Goal: Task Accomplishment & Management: Manage account settings

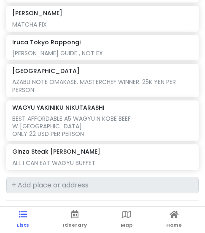
scroll to position [844, 0]
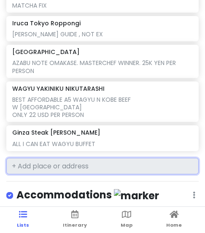
click at [51, 158] on input "text" at bounding box center [102, 166] width 192 height 17
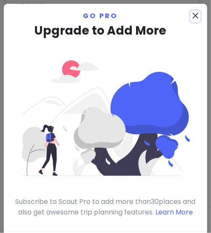
click at [191, 15] on icon "close" at bounding box center [196, 16] width 10 height 10
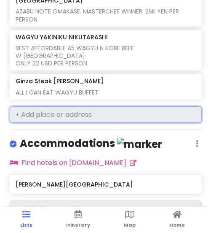
scroll to position [899, 0]
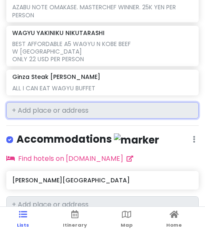
click at [93, 102] on input "text" at bounding box center [102, 110] width 192 height 17
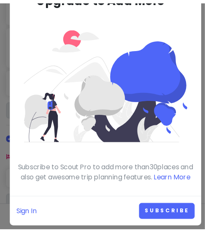
scroll to position [0, 0]
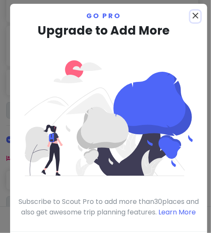
click at [191, 16] on icon "close" at bounding box center [196, 16] width 10 height 10
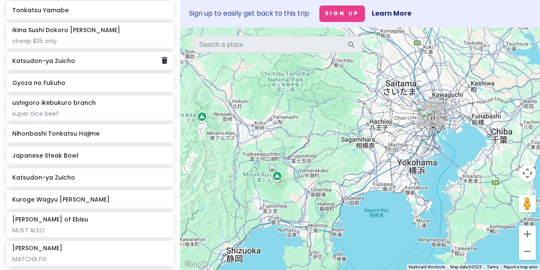
scroll to position [585, 0]
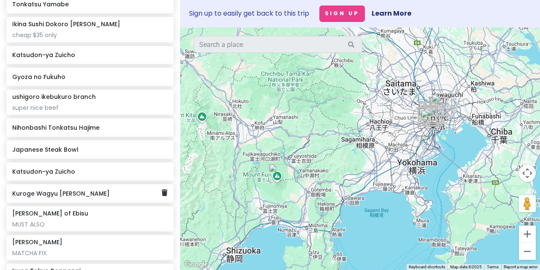
click at [157, 184] on div "Kuroge Wagyu [PERSON_NAME]" at bounding box center [89, 193] width 167 height 19
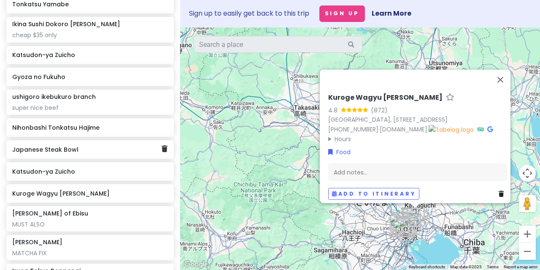
click at [153, 146] on h6 "Japanese Steak Bowl" at bounding box center [86, 150] width 149 height 8
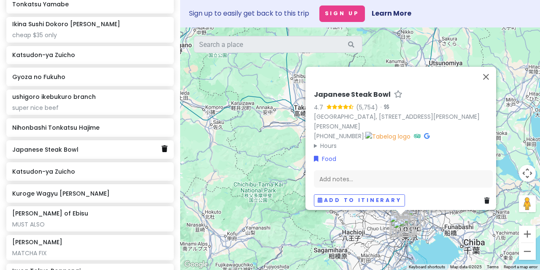
click at [162, 145] on icon at bounding box center [165, 148] width 6 height 7
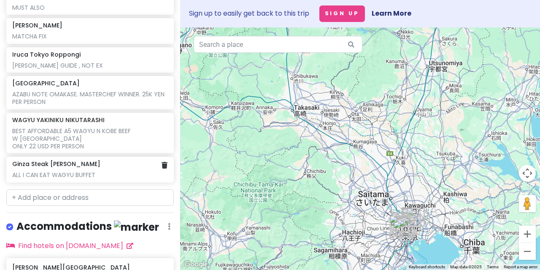
scroll to position [822, 0]
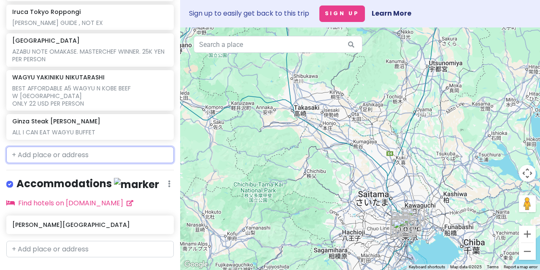
click at [113, 146] on input "text" at bounding box center [89, 154] width 167 height 17
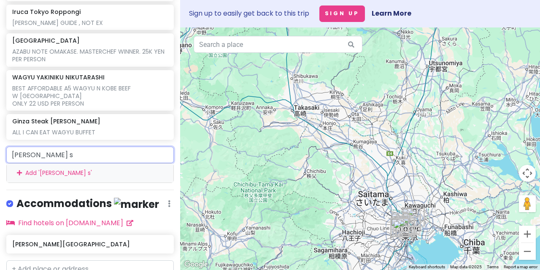
type input "[PERSON_NAME]"
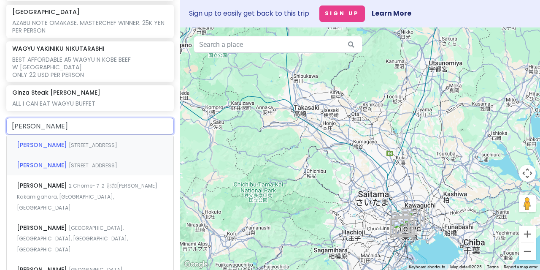
scroll to position [865, 0]
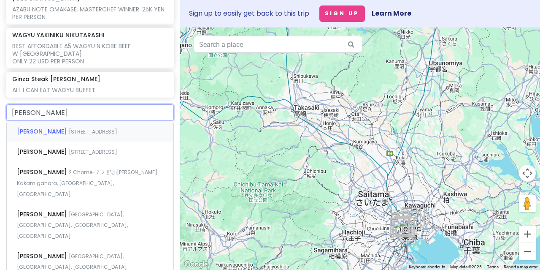
click at [137, 121] on div "[PERSON_NAME] 1 Chome-4-7 Senjuazuma, [GEOGRAPHIC_DATA], [GEOGRAPHIC_DATA], [GE…" at bounding box center [90, 131] width 167 height 20
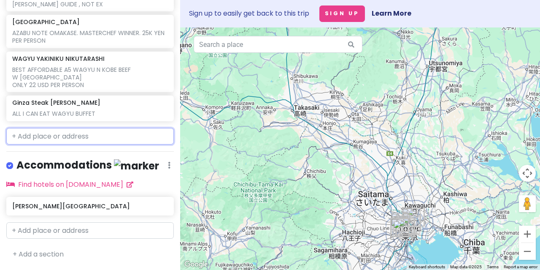
scroll to position [844, 0]
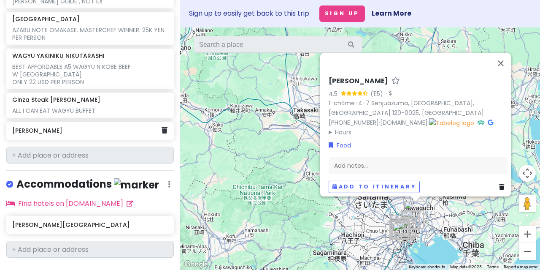
click at [116, 121] on div "[PERSON_NAME]" at bounding box center [89, 130] width 167 height 19
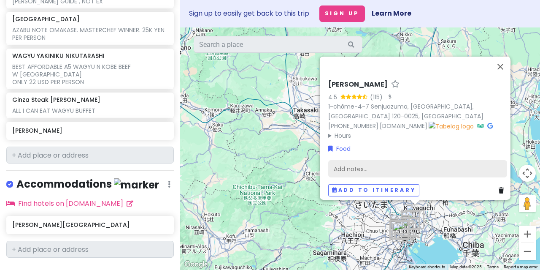
click at [205, 166] on div "Add notes..." at bounding box center [417, 169] width 179 height 18
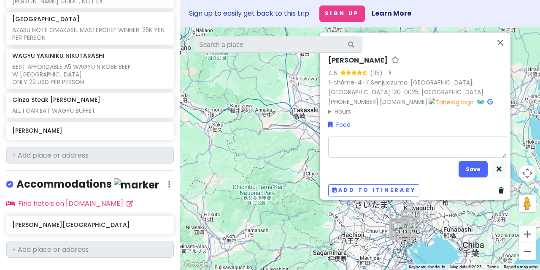
type textarea "x"
type textarea "m"
type textarea "x"
type textarea "mi"
type textarea "x"
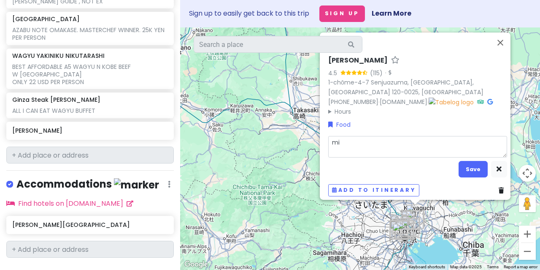
type textarea "mic"
type textarea "x"
type textarea "mich"
type textarea "x"
type textarea "miche"
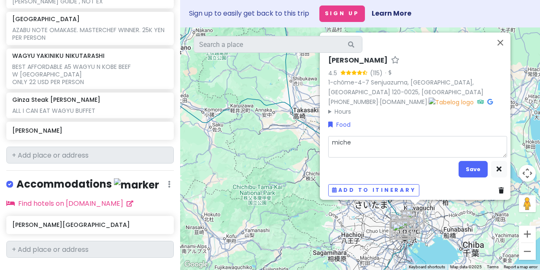
type textarea "x"
type textarea "[PERSON_NAME]"
type textarea "x"
type textarea "micheli"
type textarea "x"
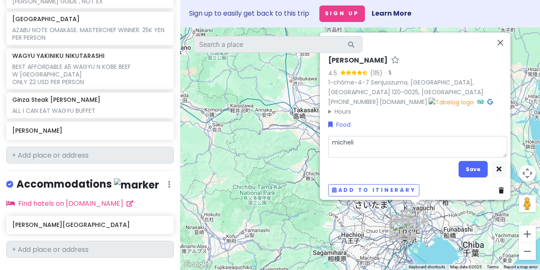
type textarea "michelio"
type textarea "x"
type textarea "michelion"
type textarea "x"
type textarea "michelion"
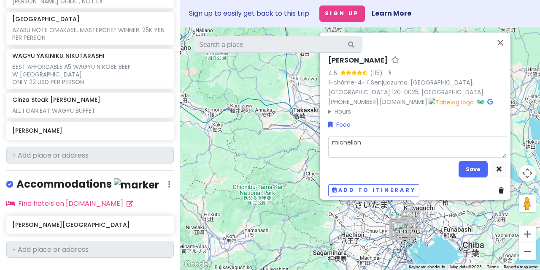
type textarea "x"
type textarea "michelion"
type textarea "x"
type textarea "michelio"
type textarea "x"
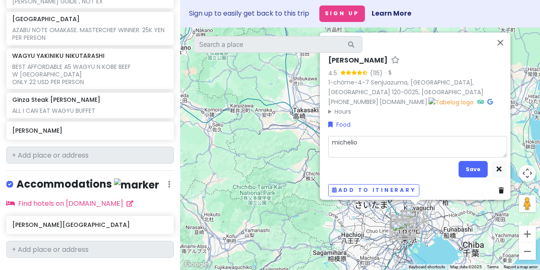
type textarea "micheli"
type textarea "x"
type textarea "michelin"
type textarea "x"
type textarea "michelin"
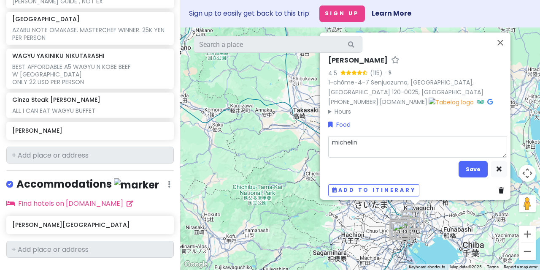
type textarea "x"
type textarea "michelin g"
type textarea "x"
type textarea "michelin gu"
type textarea "x"
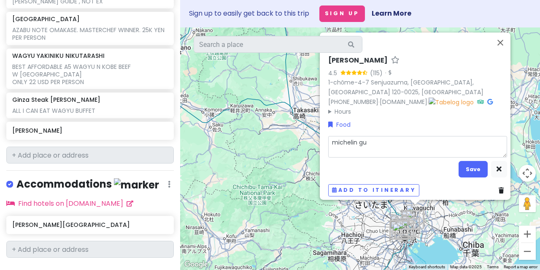
type textarea "michelin gui"
type textarea "x"
type textarea "michelin guid"
type textarea "x"
type textarea "michelin guide"
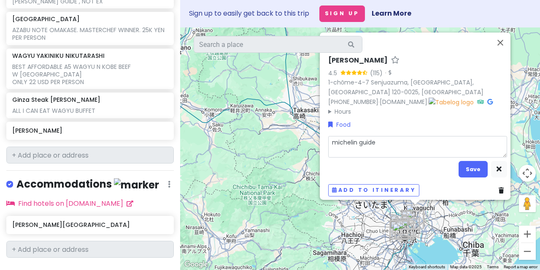
type textarea "x"
type textarea "michelin guide"
click at [205, 168] on button "Save" at bounding box center [472, 169] width 29 height 16
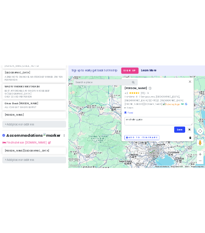
scroll to position [851, 0]
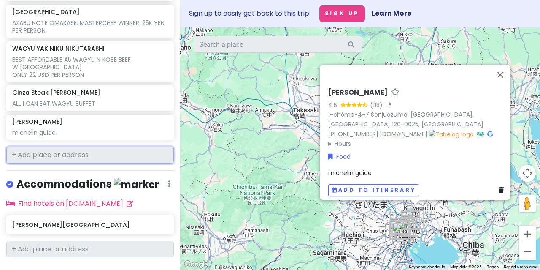
click at [109, 146] on input "text" at bounding box center [89, 154] width 167 height 17
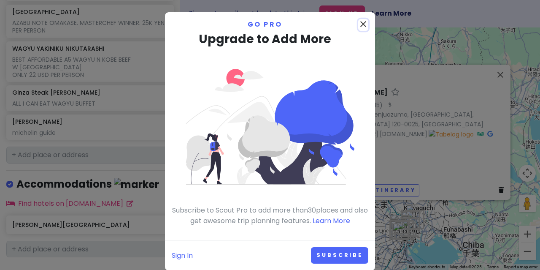
click at [205, 27] on icon "close" at bounding box center [363, 24] width 10 height 10
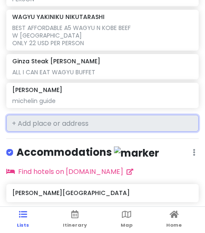
scroll to position [906, 0]
